Goal: Transaction & Acquisition: Download file/media

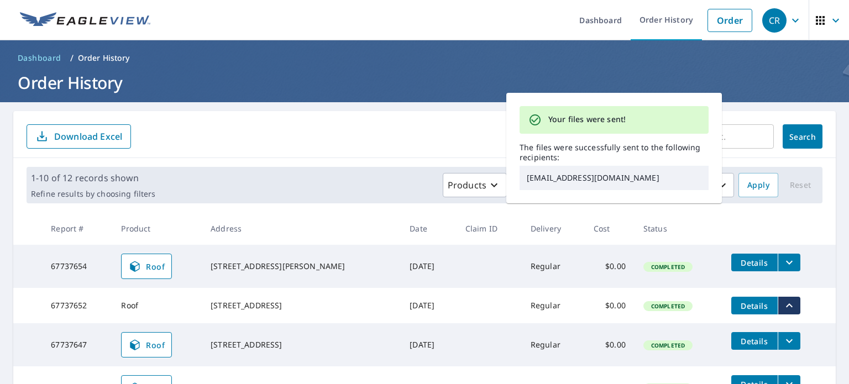
scroll to position [111, 0]
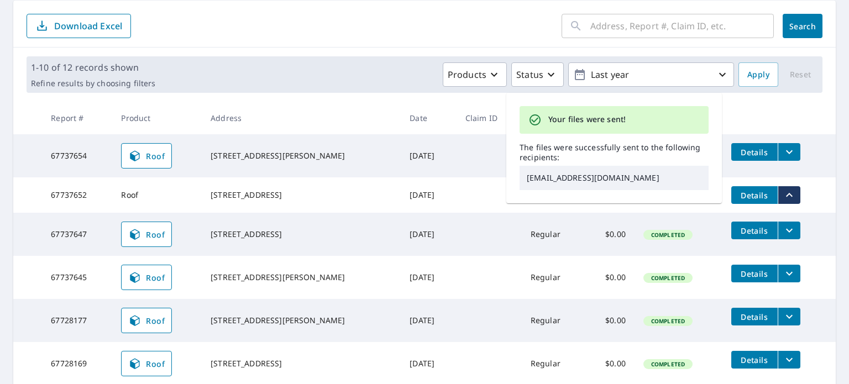
click at [786, 151] on icon "filesDropdownBtn-67737654" at bounding box center [789, 152] width 7 height 4
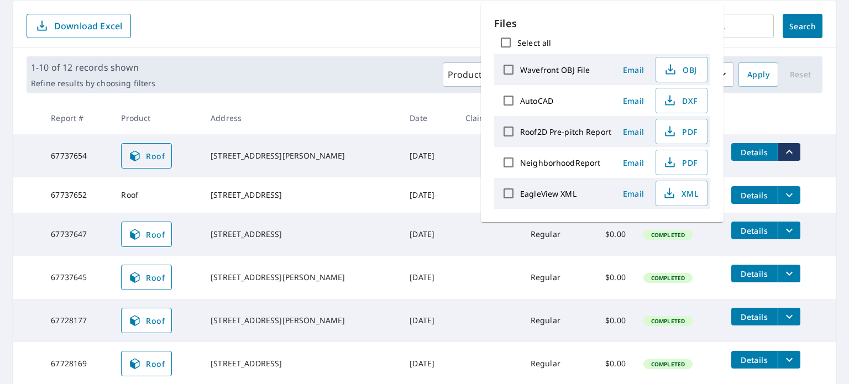
click at [131, 154] on icon at bounding box center [134, 156] width 9 height 11
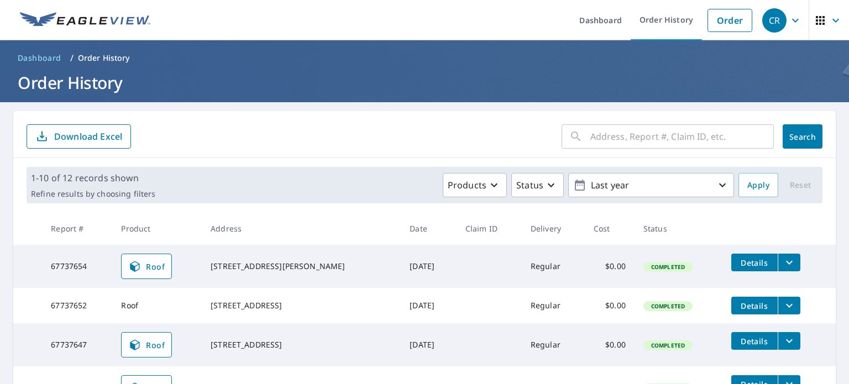
click at [783, 260] on icon "filesDropdownBtn-67737654" at bounding box center [789, 262] width 13 height 13
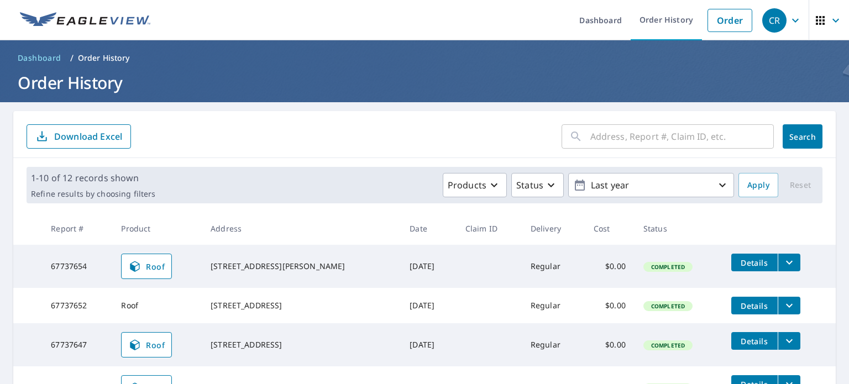
click at [791, 22] on icon "button" at bounding box center [795, 20] width 13 height 13
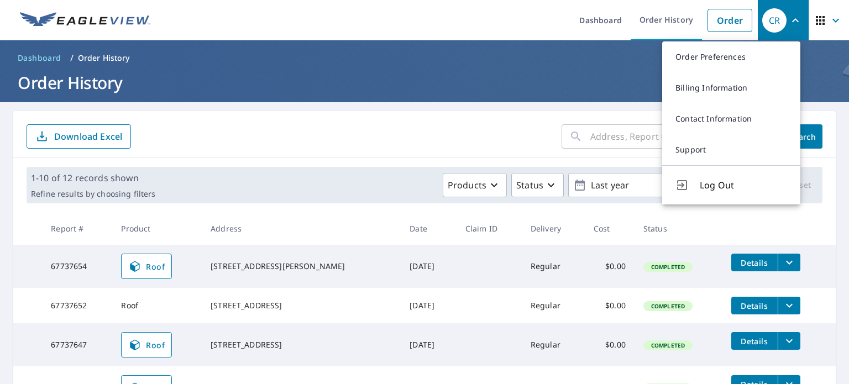
click at [826, 238] on th at bounding box center [778, 228] width 113 height 33
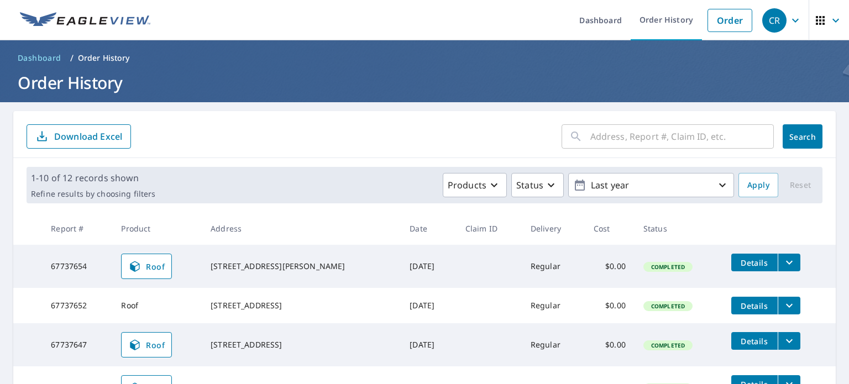
click at [783, 261] on icon "filesDropdownBtn-67737654" at bounding box center [789, 262] width 13 height 13
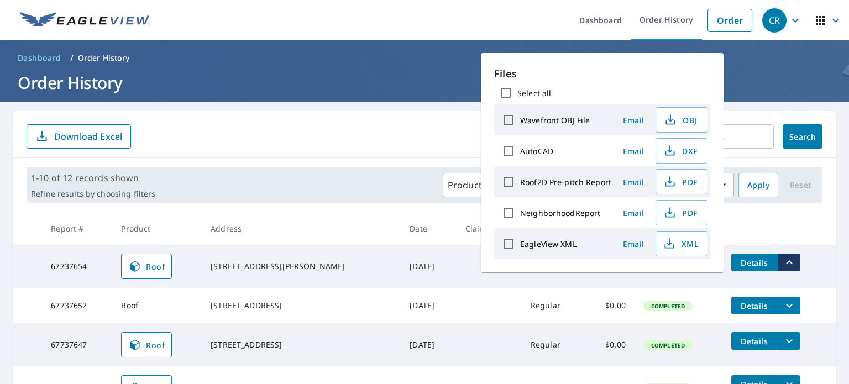
click at [763, 263] on span "Details" at bounding box center [754, 263] width 33 height 11
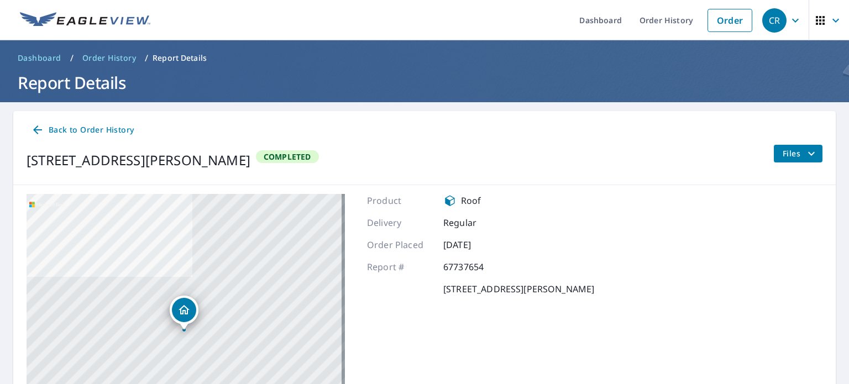
click at [786, 158] on span "Files" at bounding box center [800, 153] width 35 height 13
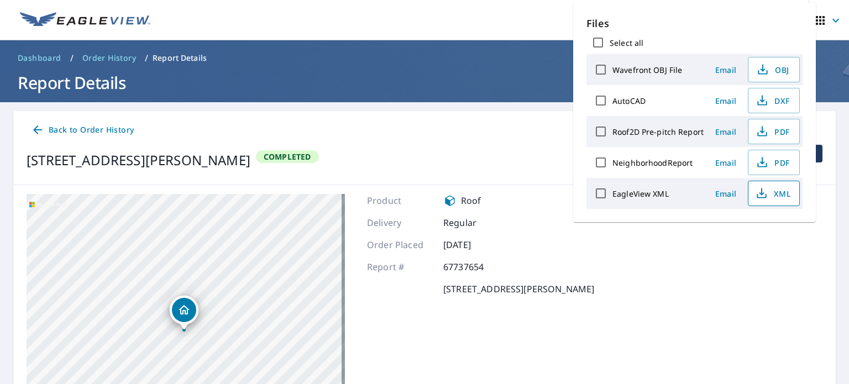
click at [770, 191] on span "XML" at bounding box center [772, 193] width 35 height 13
click at [474, 13] on ul "Dashboard Order History Order" at bounding box center [457, 20] width 601 height 40
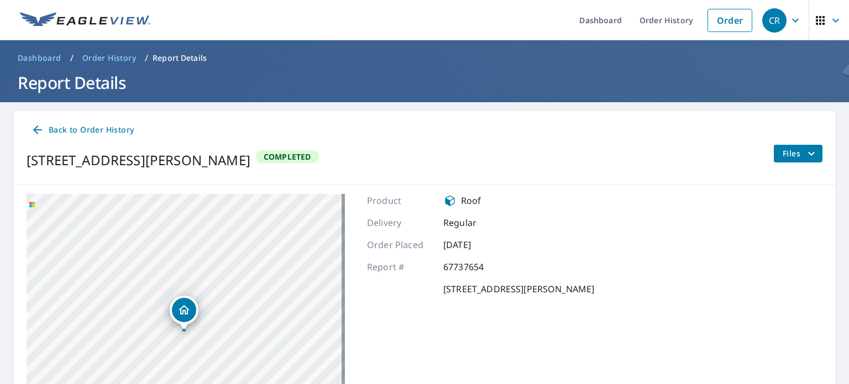
click at [790, 20] on icon "button" at bounding box center [795, 20] width 13 height 13
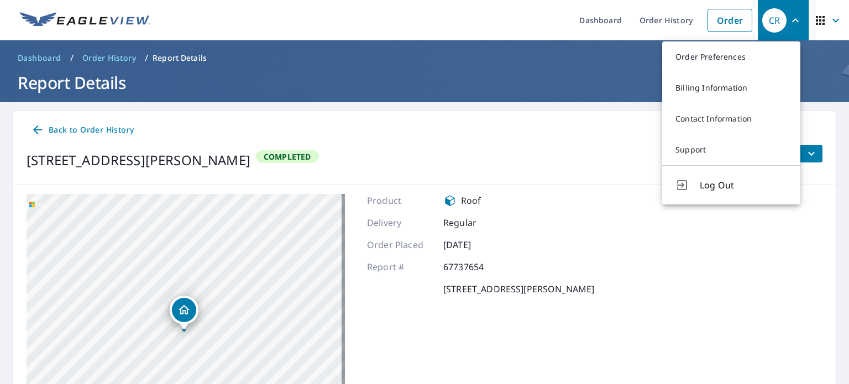
click at [517, 15] on ul "Dashboard Order History Order" at bounding box center [457, 20] width 601 height 40
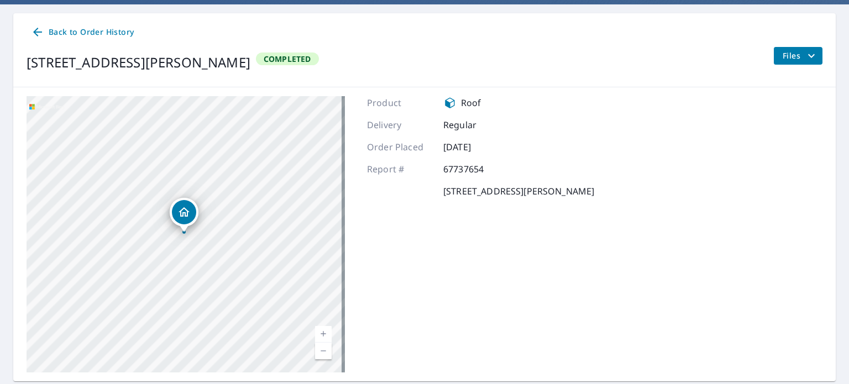
scroll to position [111, 0]
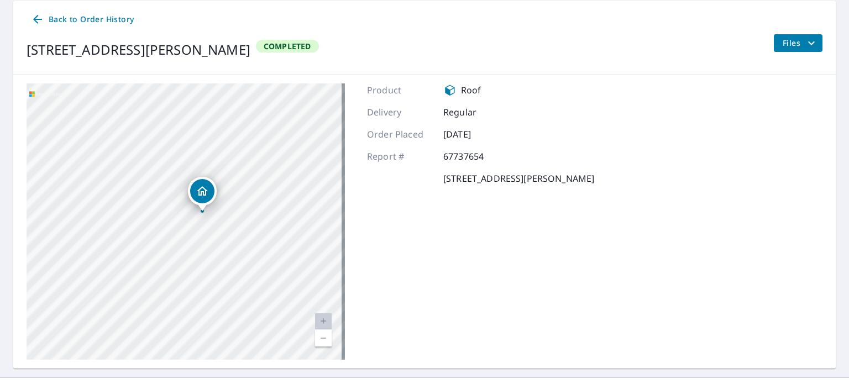
drag, startPoint x: 238, startPoint y: 244, endPoint x: 198, endPoint y: 243, distance: 39.8
click at [199, 244] on div "[STREET_ADDRESS][PERSON_NAME]" at bounding box center [186, 221] width 318 height 276
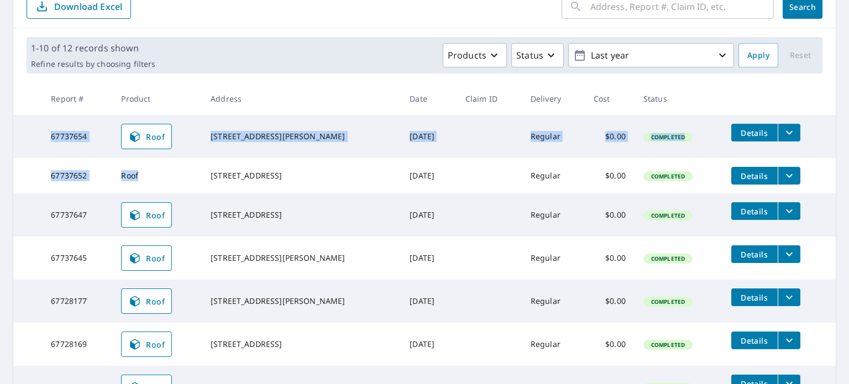
scroll to position [111, 0]
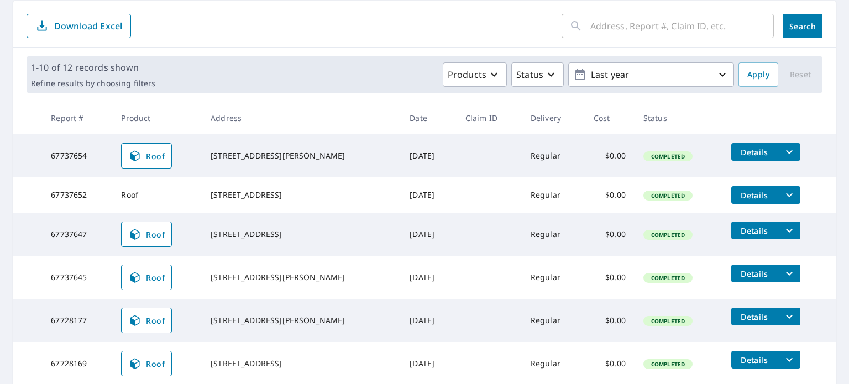
drag, startPoint x: 45, startPoint y: 158, endPoint x: 39, endPoint y: 148, distance: 11.5
click at [40, 153] on tr "67737654 Roof [STREET_ADDRESS][PERSON_NAME] [DATE] Regular $0.00 Completed Deta…" at bounding box center [424, 155] width 822 height 43
